Goal: Task Accomplishment & Management: Complete application form

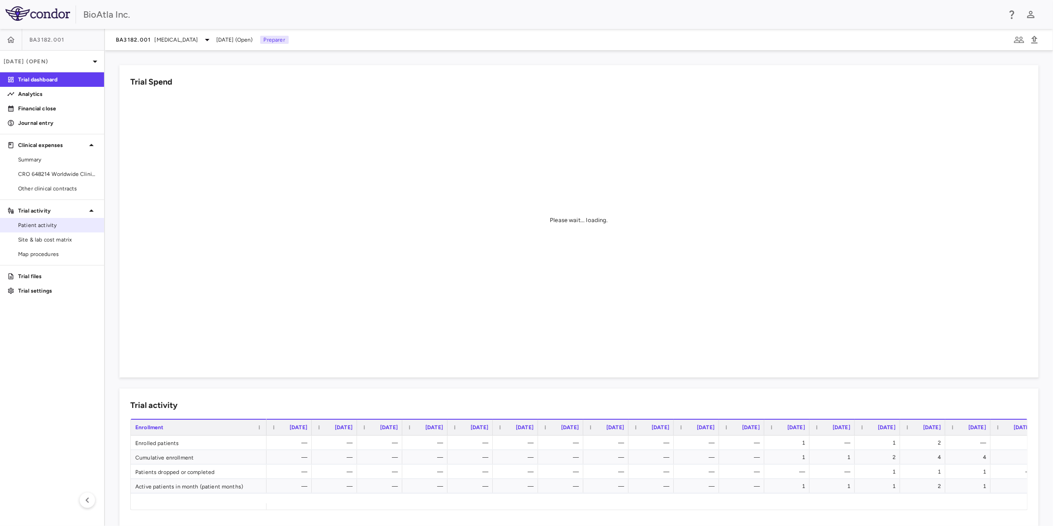
click at [49, 229] on link "Patient activity" at bounding box center [52, 226] width 104 height 14
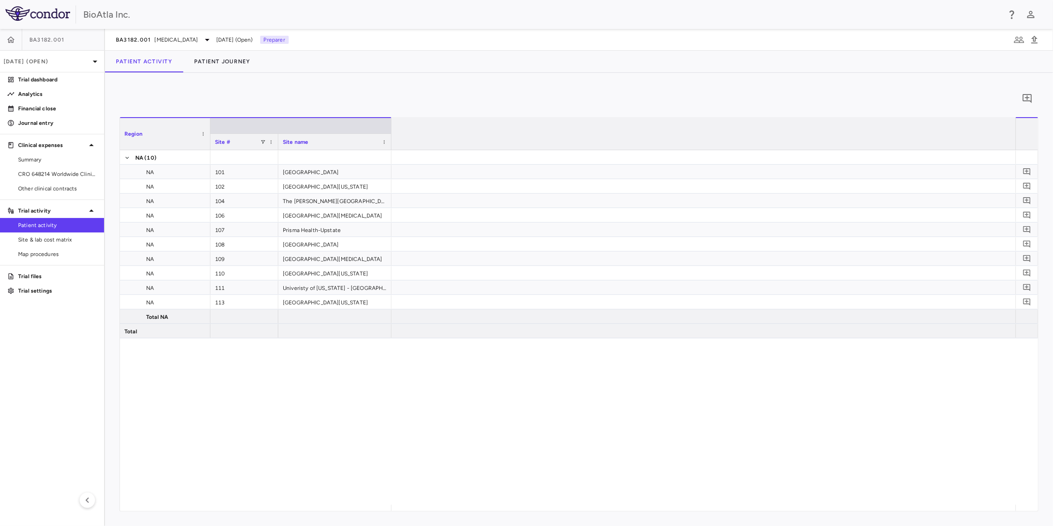
scroll to position [0, 10191]
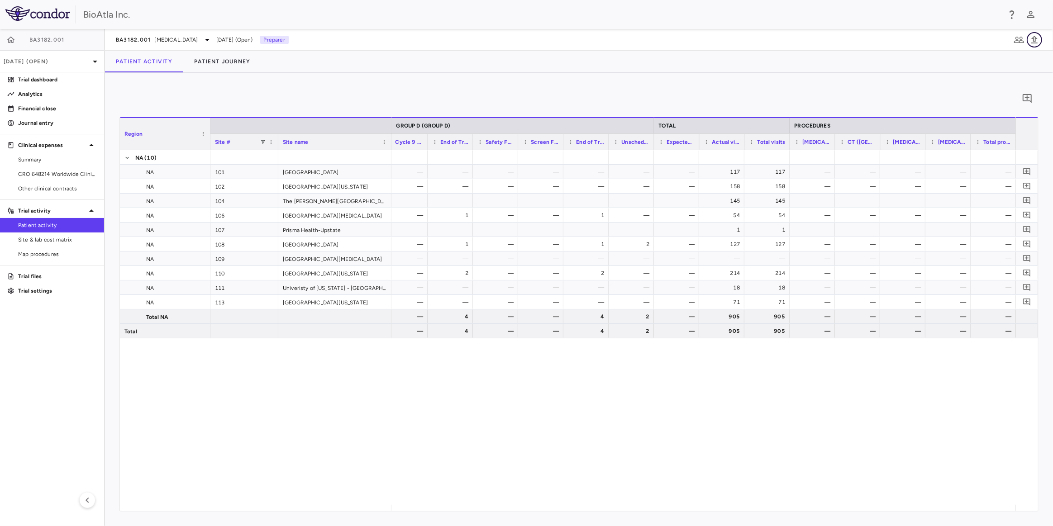
click at [1033, 43] on icon "button" at bounding box center [1034, 39] width 11 height 11
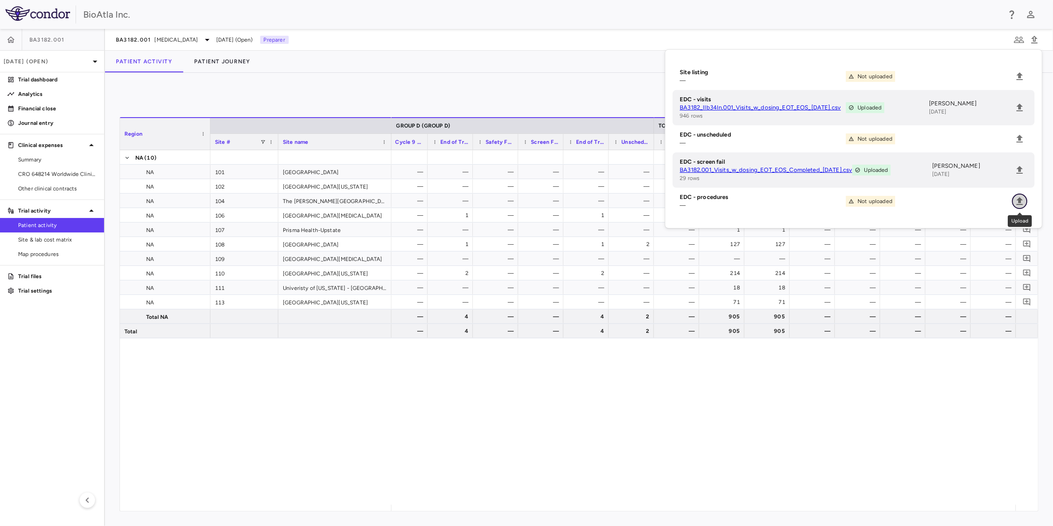
click at [1025, 201] on button "Upload" at bounding box center [1019, 201] width 15 height 15
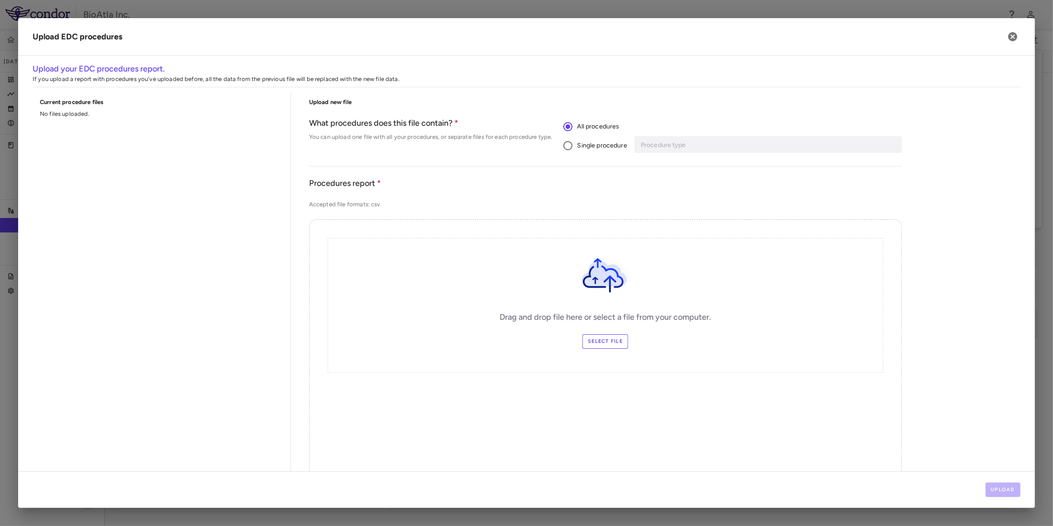
scroll to position [167, 0]
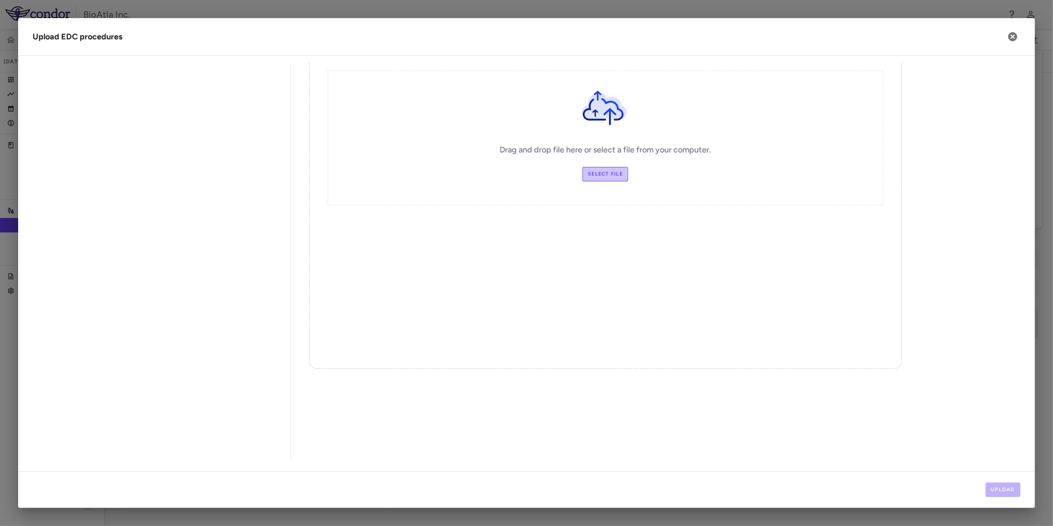
click at [595, 172] on label "Select file" at bounding box center [605, 174] width 46 height 14
click at [0, 0] on input "Select file" at bounding box center [0, 0] width 0 height 0
click at [1002, 491] on button "Upload" at bounding box center [1003, 490] width 35 height 14
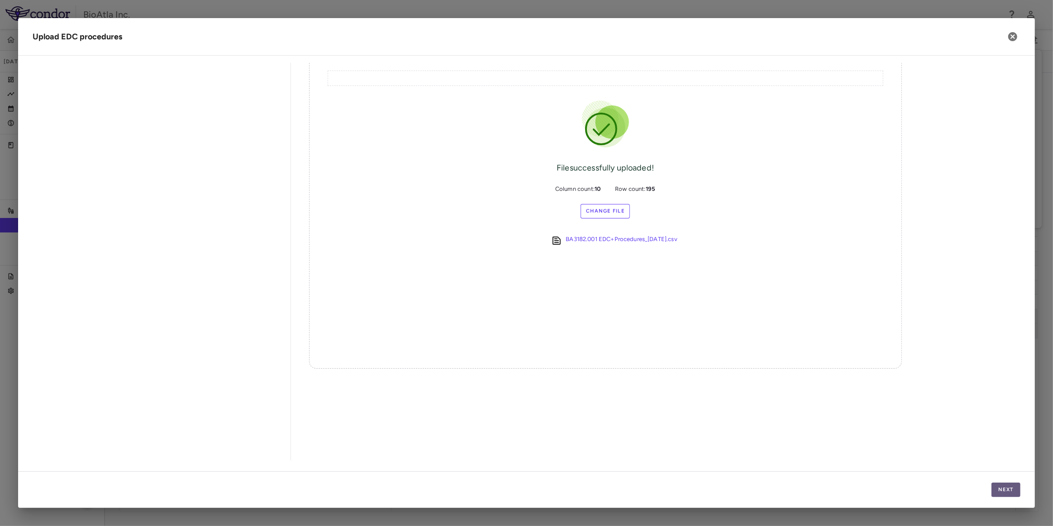
click at [1009, 484] on button "Next" at bounding box center [1005, 490] width 29 height 14
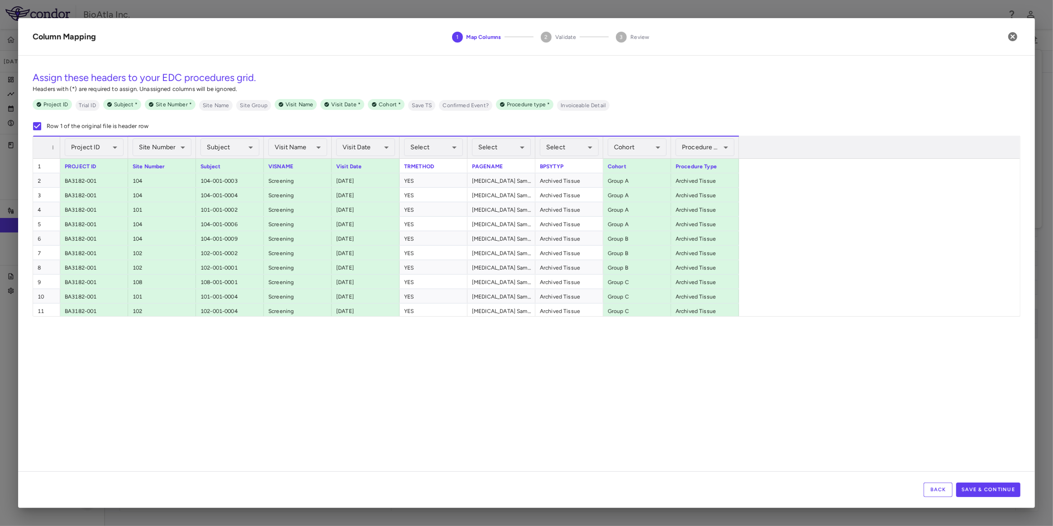
click at [938, 492] on button "Back" at bounding box center [938, 490] width 29 height 14
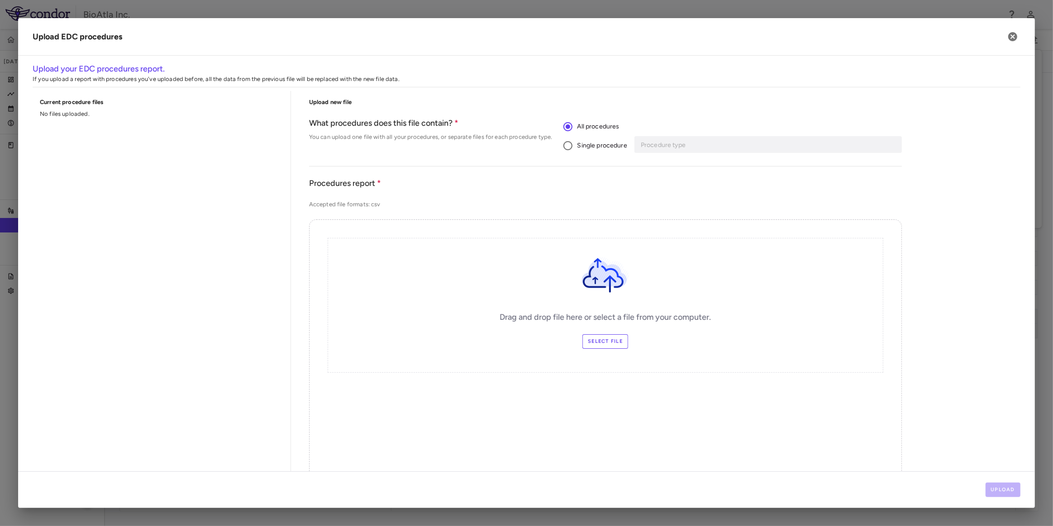
click at [604, 343] on label "Select file" at bounding box center [605, 341] width 46 height 14
click at [0, 0] on input "Select file" at bounding box center [0, 0] width 0 height 0
click at [1002, 486] on button "Upload" at bounding box center [1003, 490] width 35 height 14
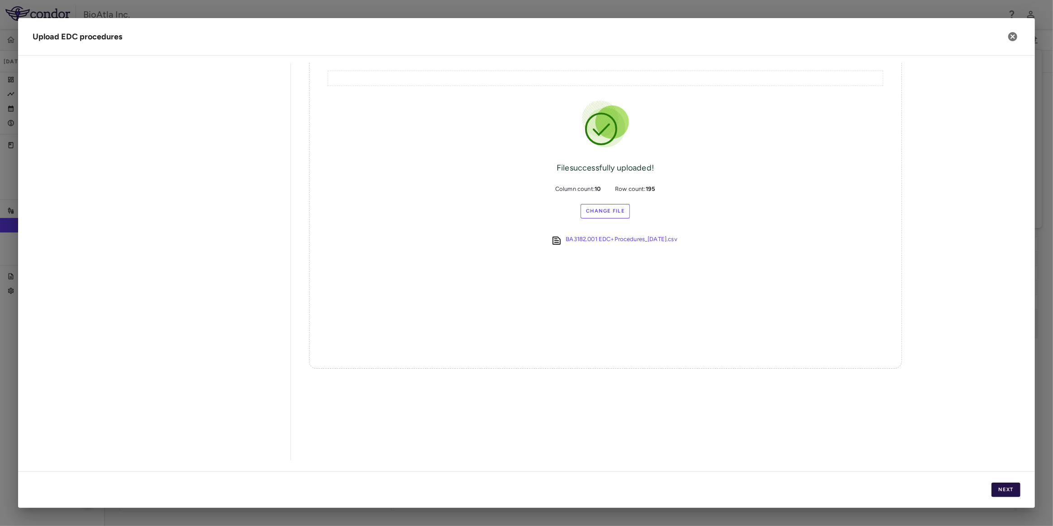
click at [1013, 491] on button "Next" at bounding box center [1005, 490] width 29 height 14
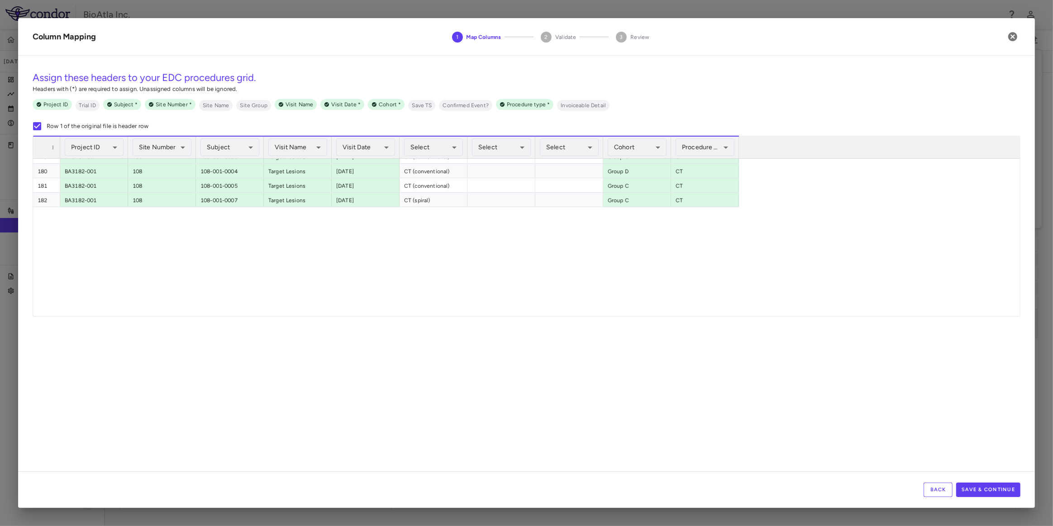
scroll to position [2592, 0]
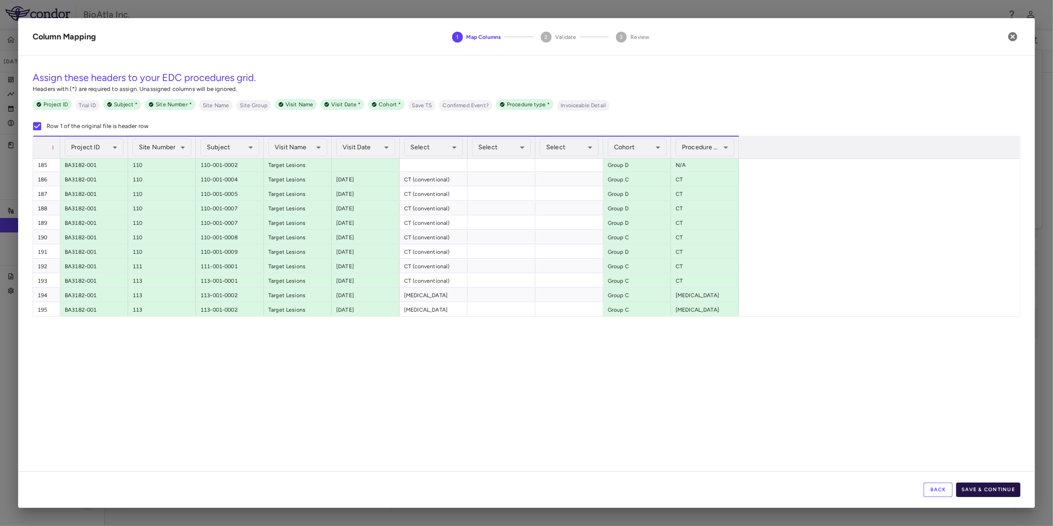
click at [975, 489] on button "Save & Continue" at bounding box center [988, 490] width 64 height 14
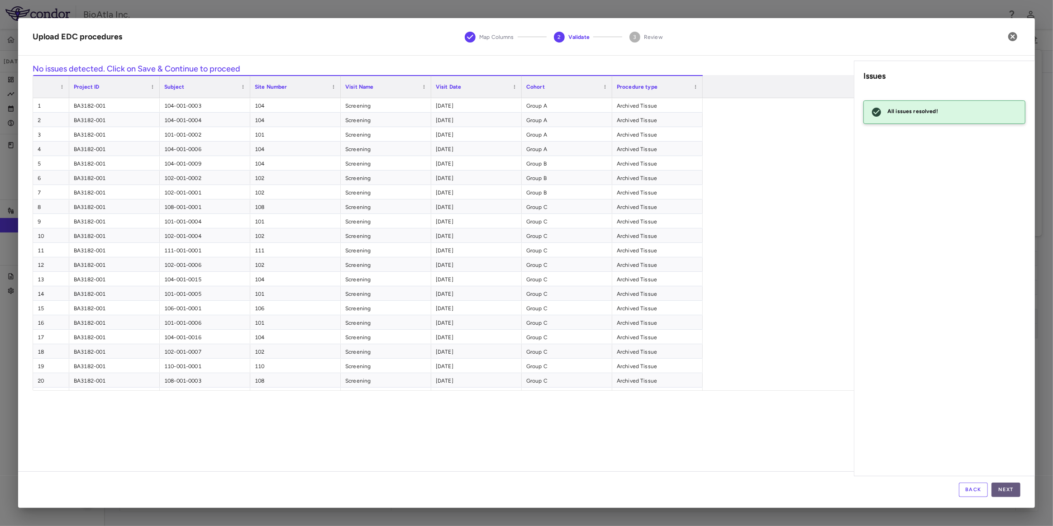
click at [1010, 489] on button "Next" at bounding box center [1005, 490] width 29 height 14
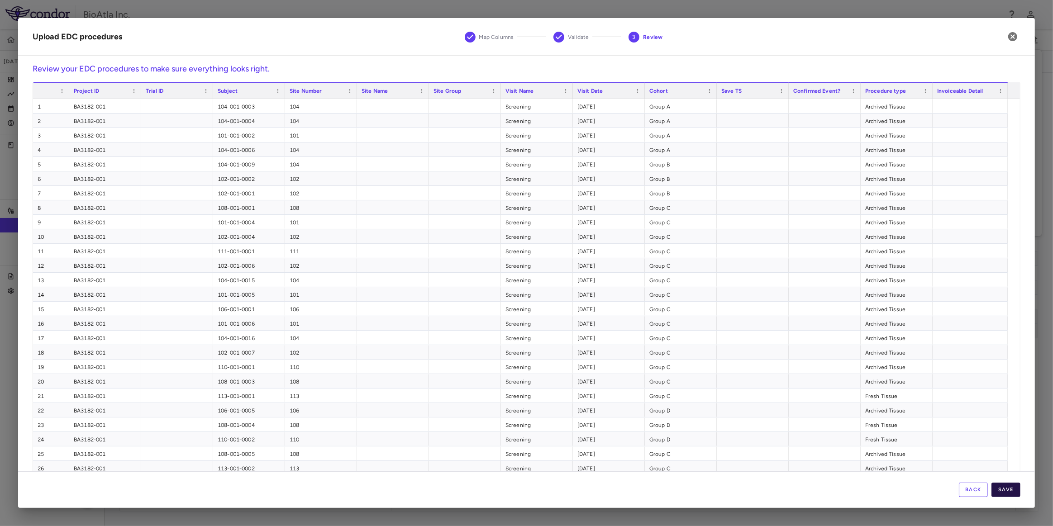
click at [1019, 489] on button "Save" at bounding box center [1005, 490] width 29 height 14
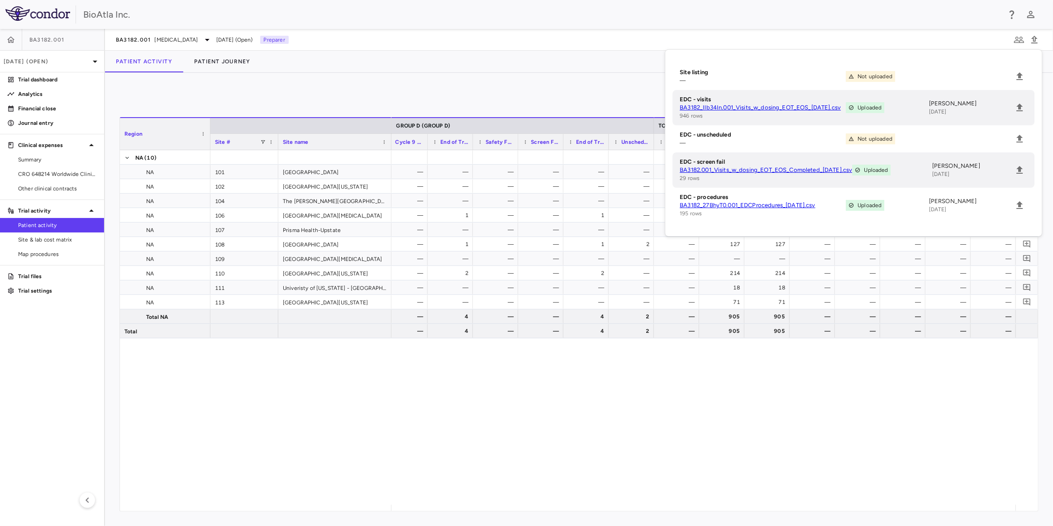
drag, startPoint x: 32, startPoint y: 236, endPoint x: 30, endPoint y: 224, distance: 12.8
click at [32, 236] on span "Site & lab cost matrix" at bounding box center [57, 240] width 79 height 8
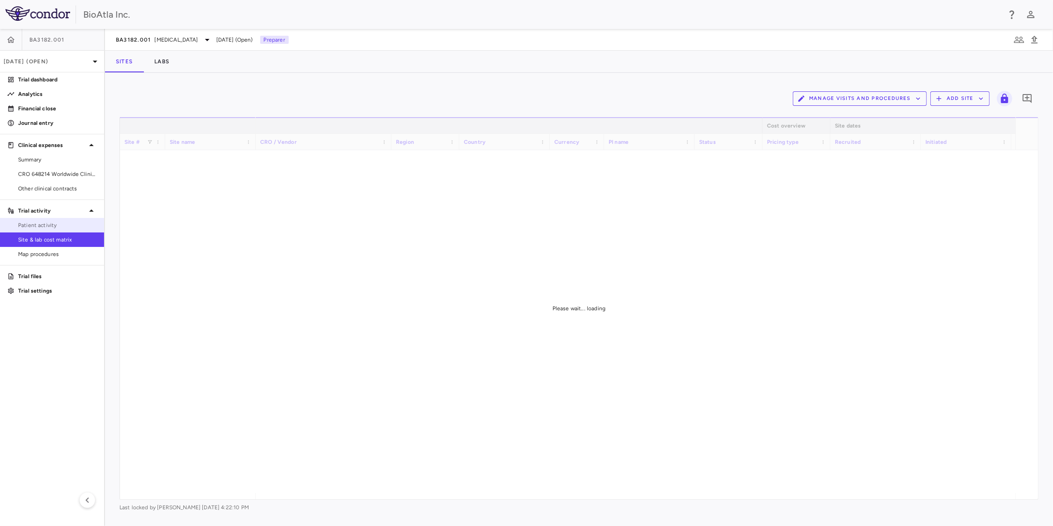
click at [30, 221] on span "Patient activity" at bounding box center [57, 225] width 79 height 8
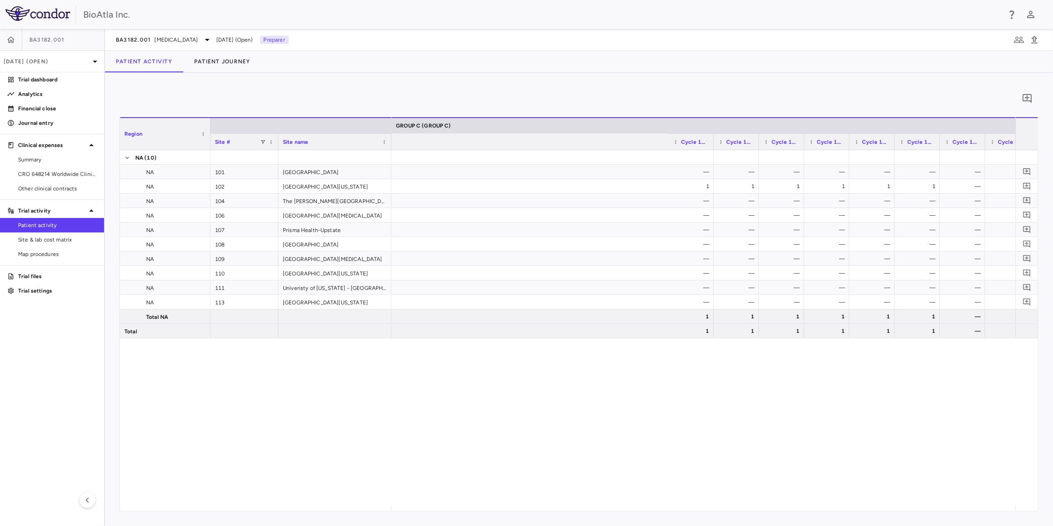
scroll to position [0, 8563]
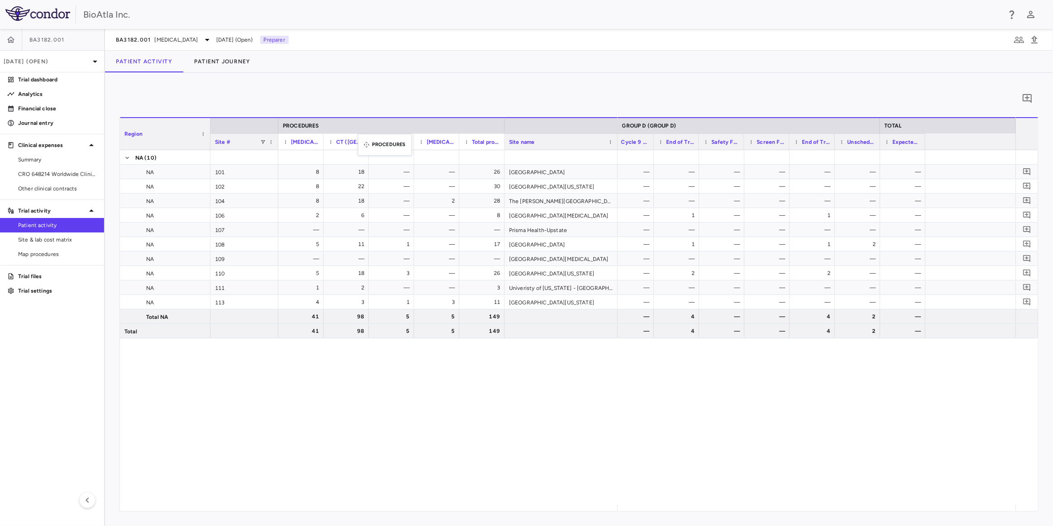
scroll to position [0, 9965]
drag, startPoint x: 857, startPoint y: 124, endPoint x: 407, endPoint y: 138, distance: 450.5
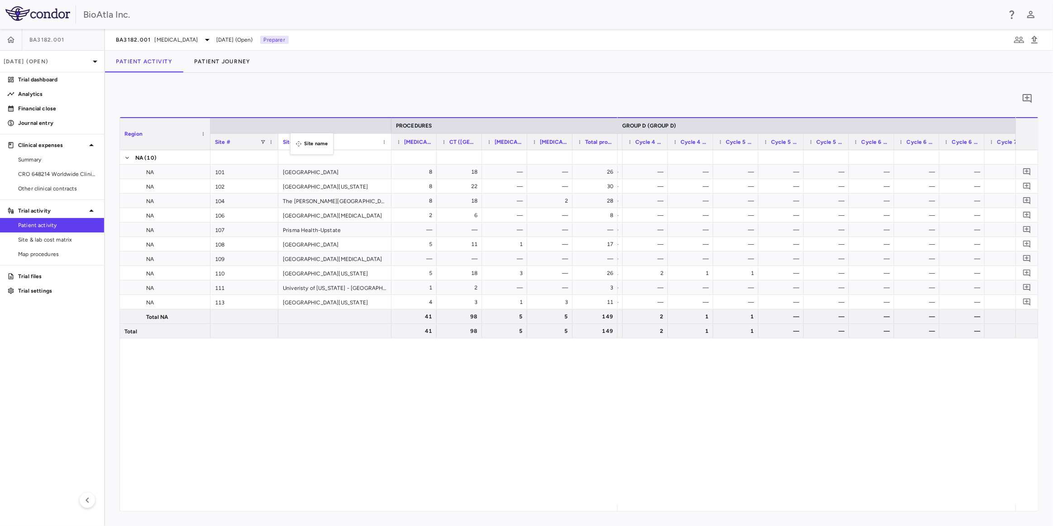
drag, startPoint x: 553, startPoint y: 140, endPoint x: 295, endPoint y: 138, distance: 258.4
